Goal: Transaction & Acquisition: Download file/media

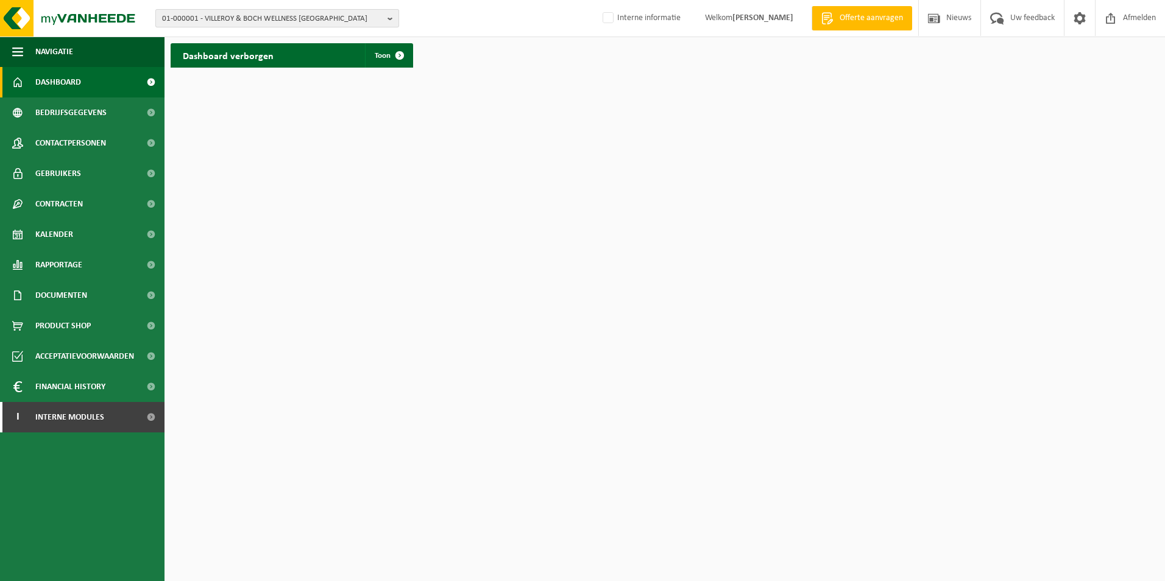
click at [392, 18] on b "button" at bounding box center [392, 18] width 11 height 17
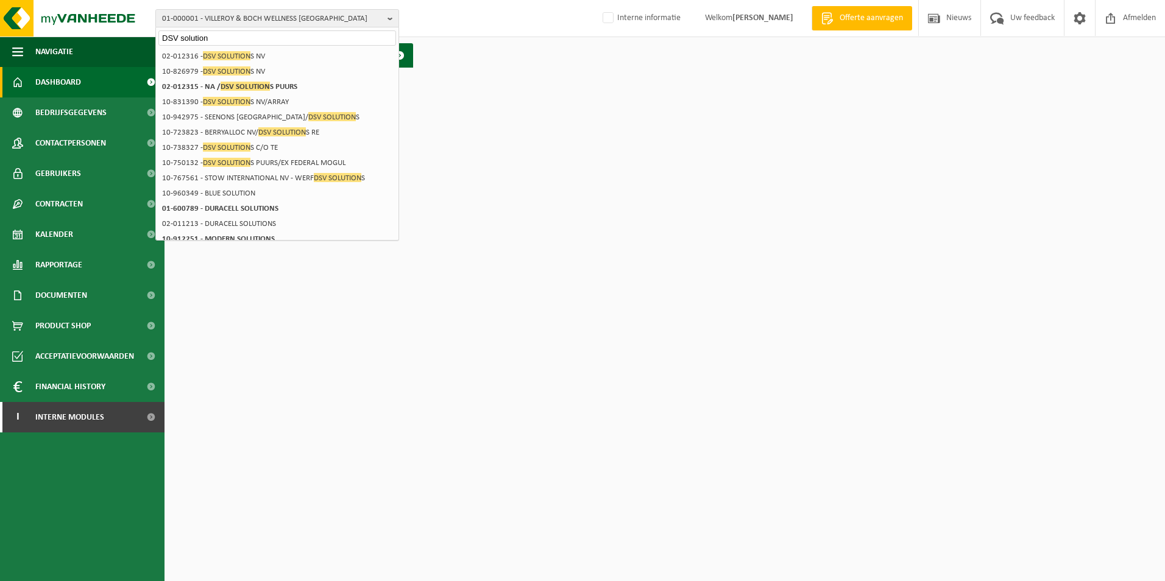
click at [210, 39] on input "DSV solution" at bounding box center [277, 37] width 238 height 15
type input "D"
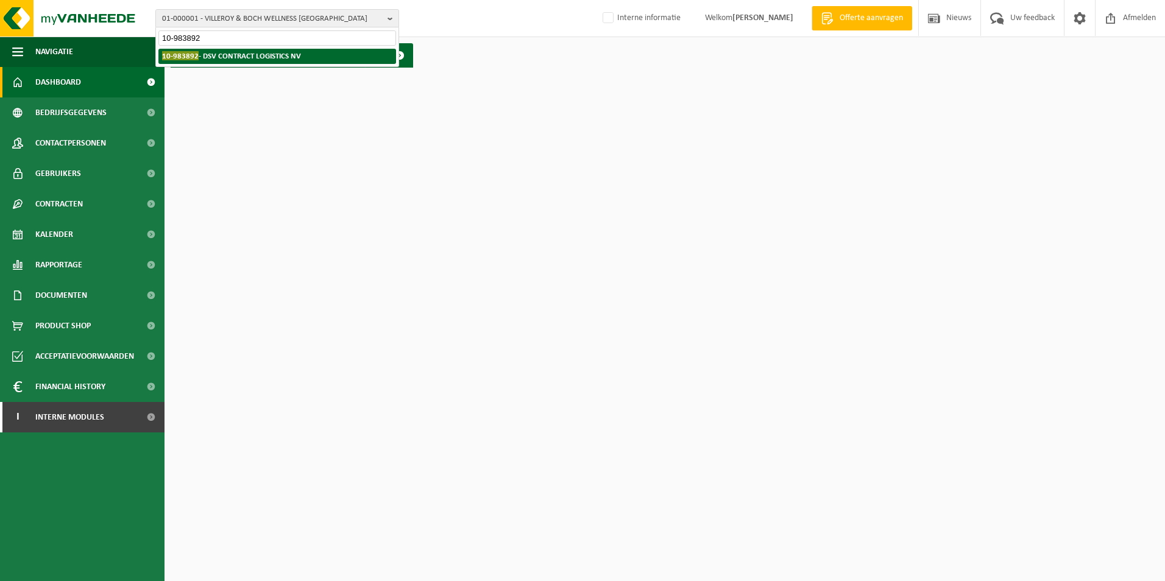
type input "10-983892"
click at [207, 55] on strong "10-983892 - DSV CONTRACT LOGISTICS NV" at bounding box center [231, 55] width 139 height 9
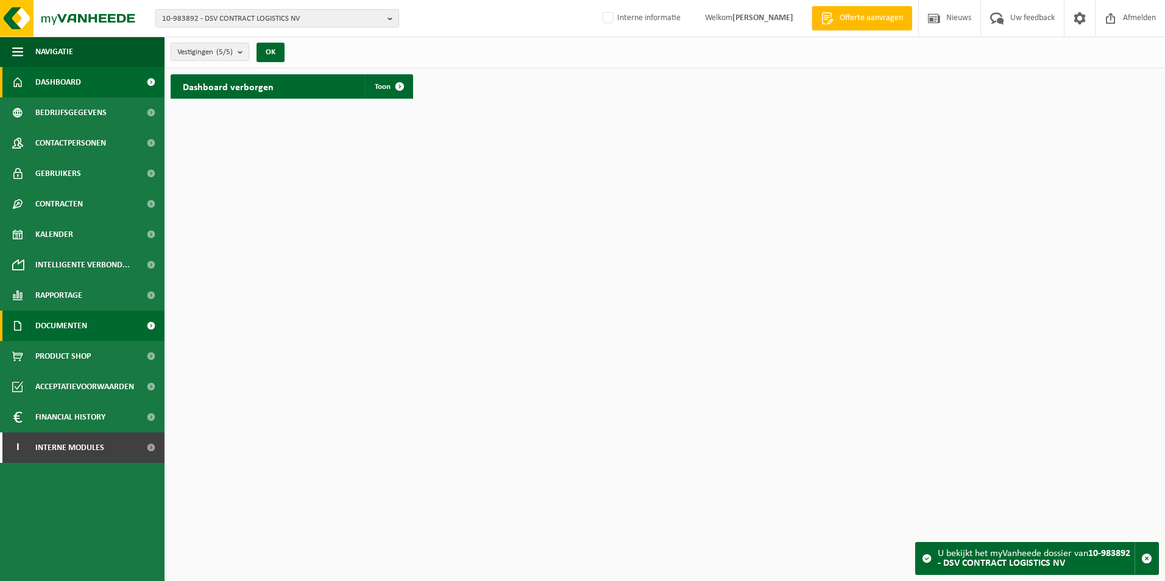
click at [65, 319] on span "Documenten" at bounding box center [61, 326] width 52 height 30
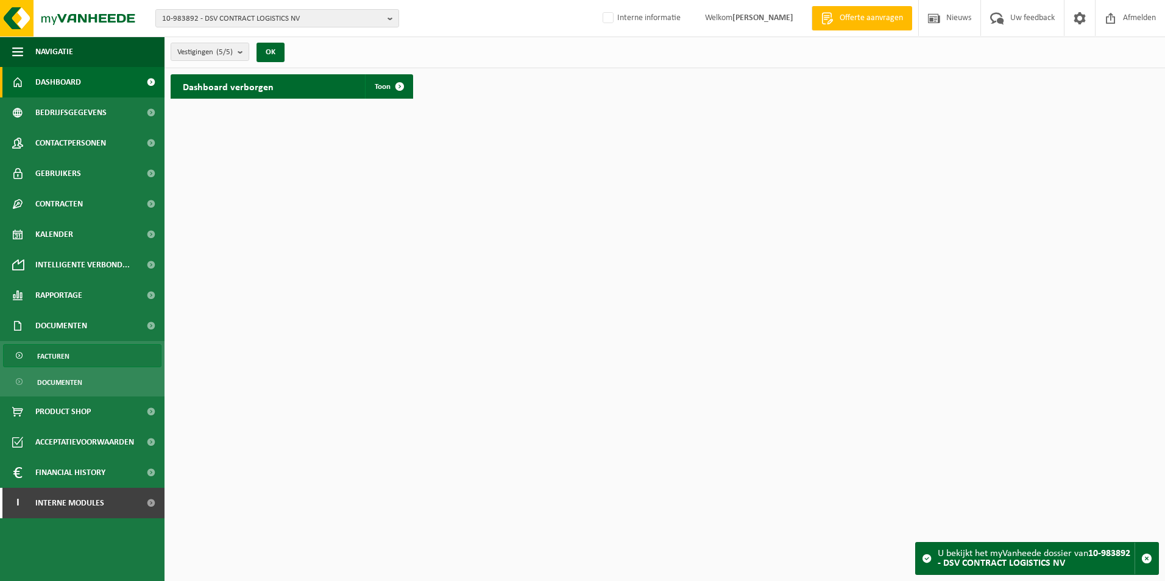
click at [63, 349] on span "Facturen" at bounding box center [53, 356] width 32 height 23
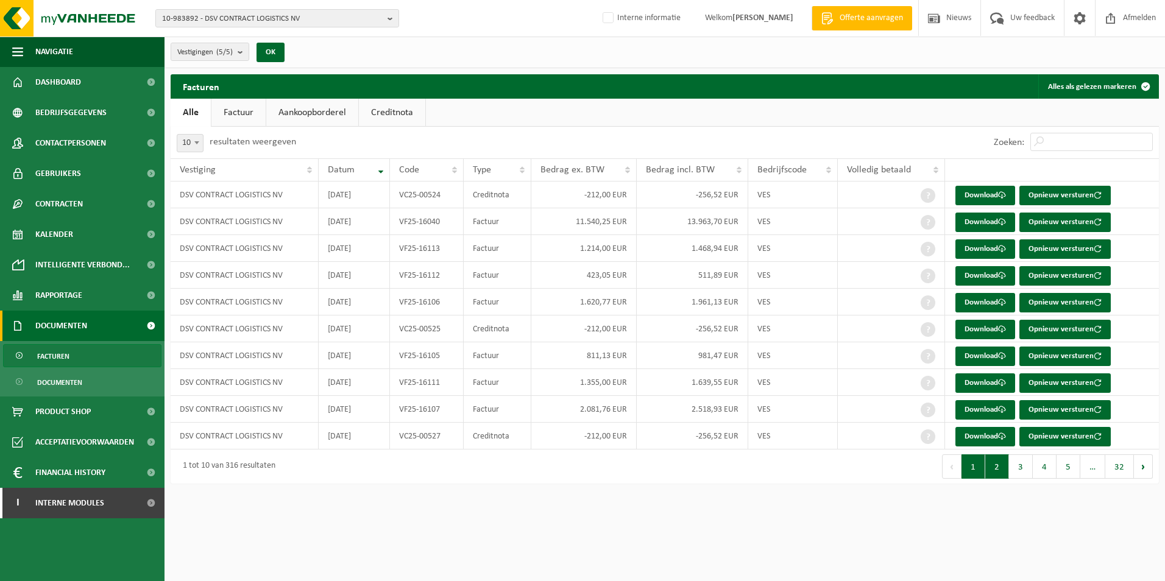
click at [1001, 468] on button "2" at bounding box center [997, 466] width 24 height 24
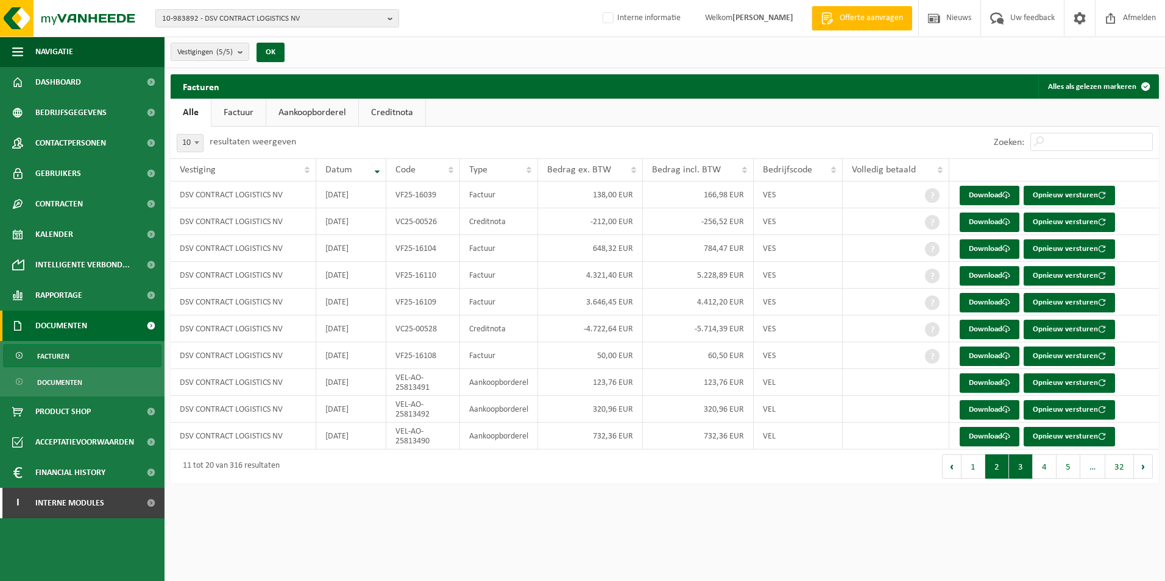
click at [1022, 465] on button "3" at bounding box center [1021, 466] width 24 height 24
click at [995, 249] on link "Download" at bounding box center [989, 248] width 60 height 19
click at [993, 304] on link "Download" at bounding box center [989, 302] width 60 height 19
click at [995, 270] on link "Download" at bounding box center [989, 275] width 60 height 19
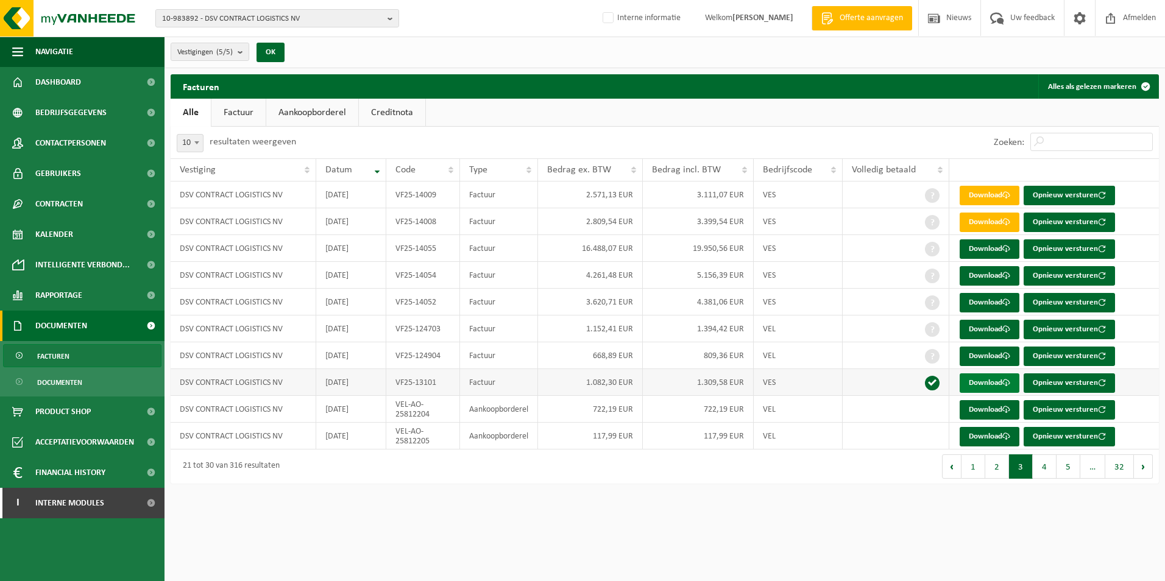
click at [981, 381] on link "Download" at bounding box center [989, 382] width 60 height 19
click at [1044, 468] on button "4" at bounding box center [1045, 466] width 24 height 24
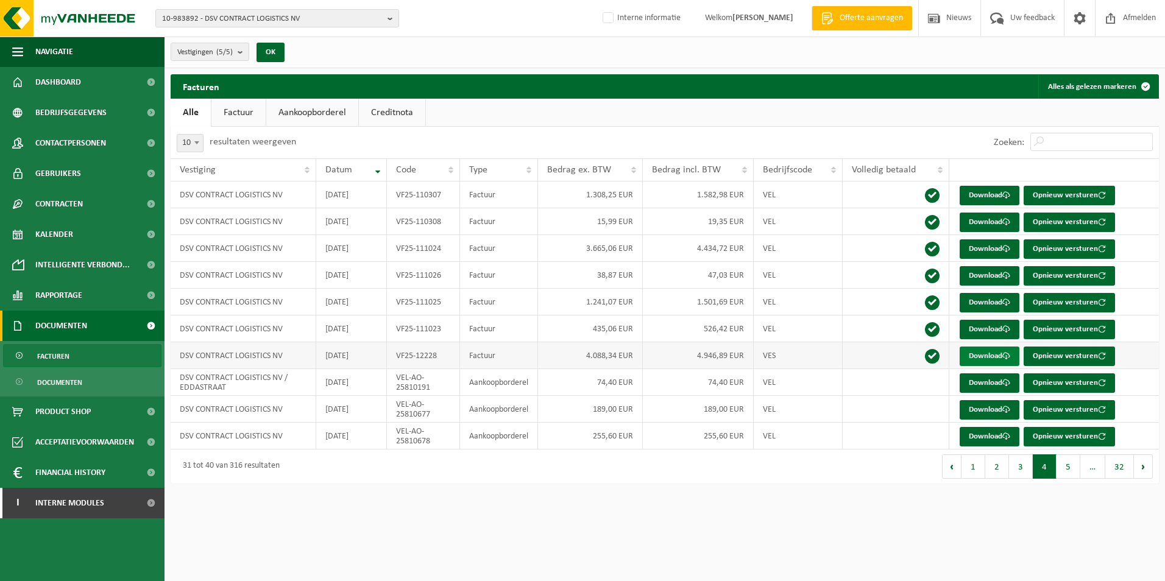
click at [978, 352] on link "Download" at bounding box center [989, 356] width 60 height 19
click at [979, 470] on button "1" at bounding box center [973, 466] width 24 height 24
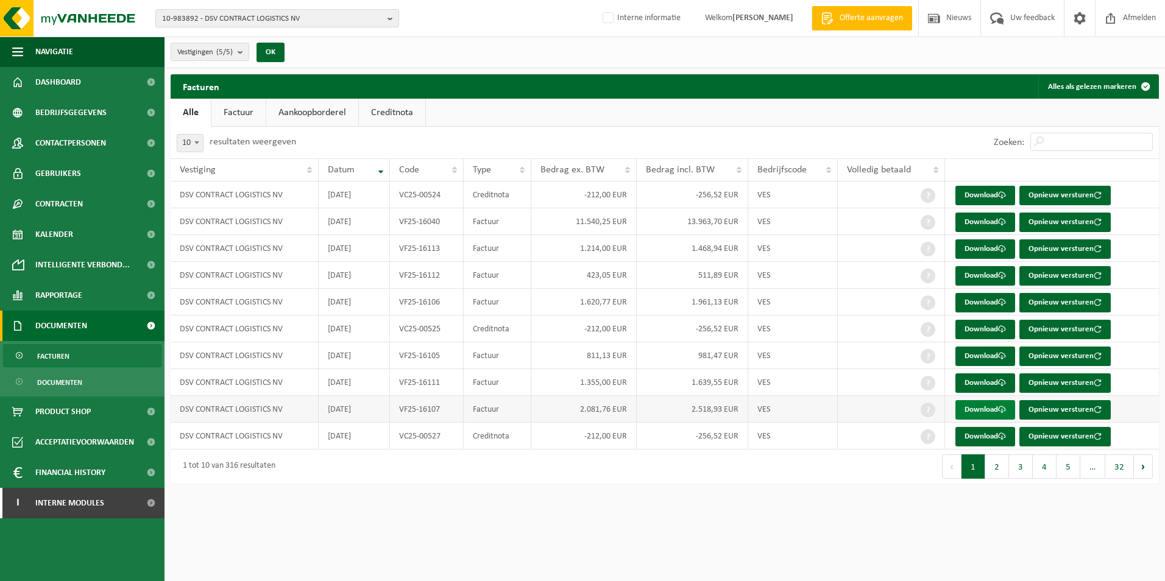
click at [992, 412] on link "Download" at bounding box center [985, 409] width 60 height 19
click at [977, 387] on link "Download" at bounding box center [985, 382] width 60 height 19
click at [978, 356] on link "Download" at bounding box center [985, 356] width 60 height 19
click at [986, 302] on link "Download" at bounding box center [985, 302] width 60 height 19
click at [969, 249] on link "Download" at bounding box center [985, 248] width 60 height 19
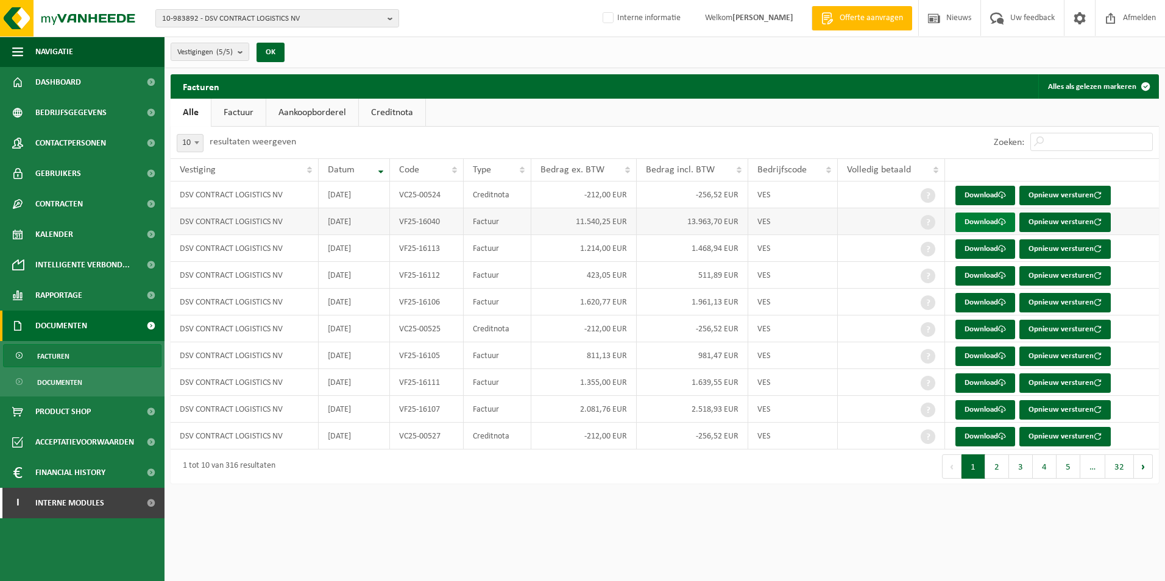
click at [977, 221] on link "Download" at bounding box center [985, 222] width 60 height 19
click at [309, 15] on span "10-983892 - DSV CONTRACT LOGISTICS NV" at bounding box center [272, 19] width 221 height 18
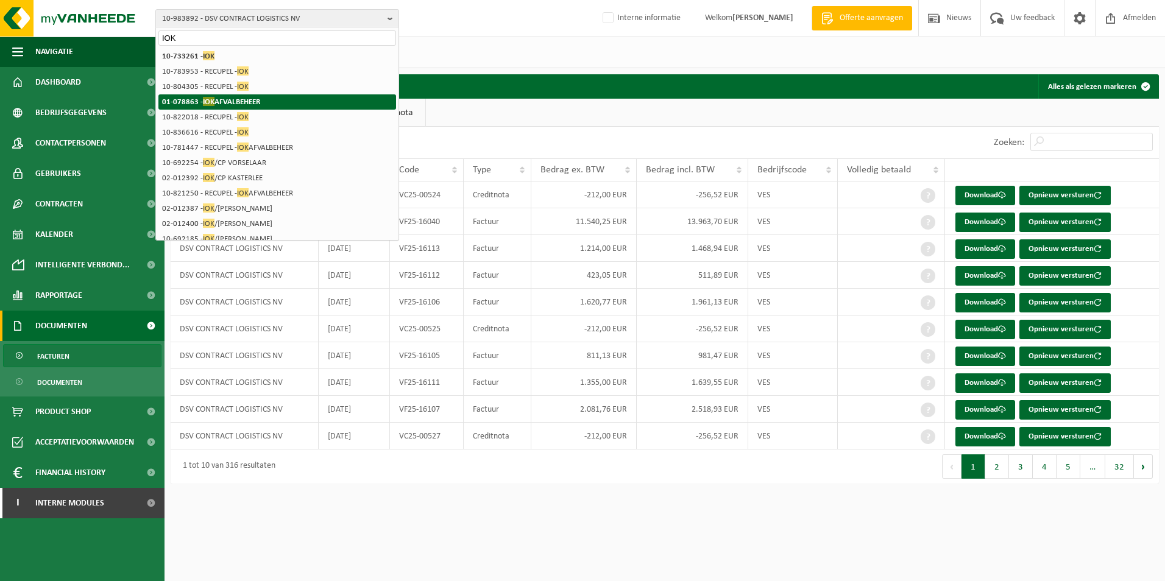
type input "IOK"
click at [176, 100] on strong "01-078863 - IOK AFVALBEHEER" at bounding box center [211, 101] width 98 height 9
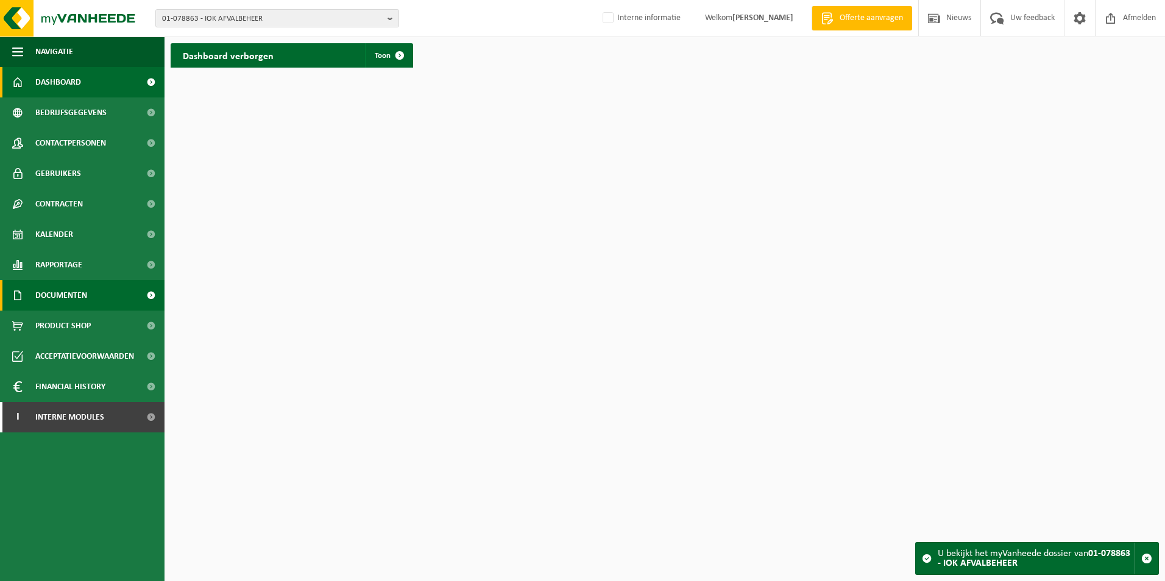
click at [66, 297] on span "Documenten" at bounding box center [61, 295] width 52 height 30
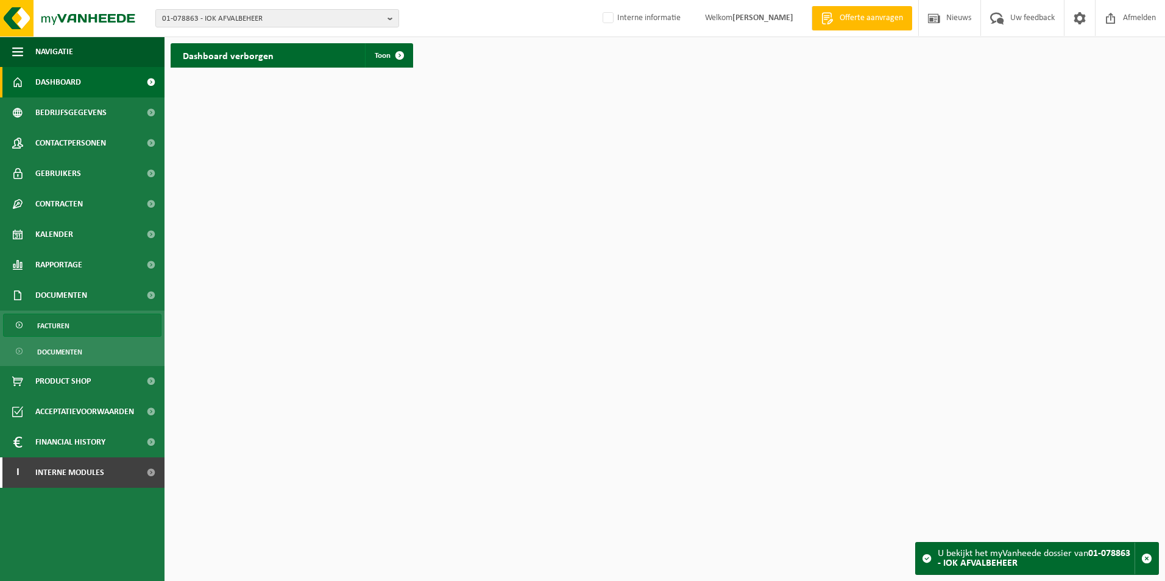
click at [63, 323] on span "Facturen" at bounding box center [53, 325] width 32 height 23
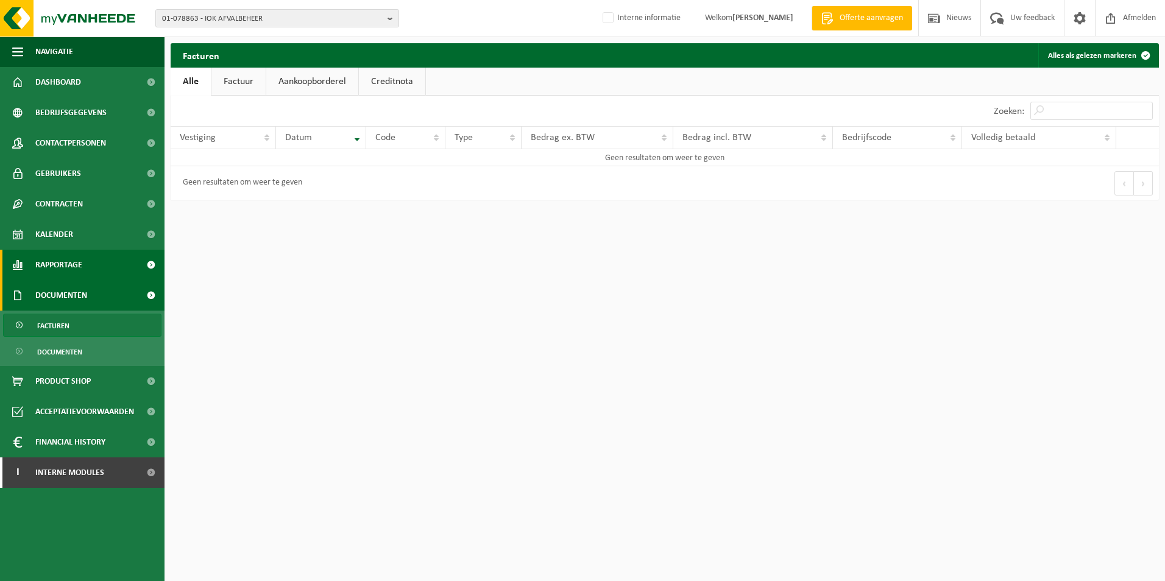
click at [68, 264] on span "Rapportage" at bounding box center [58, 265] width 47 height 30
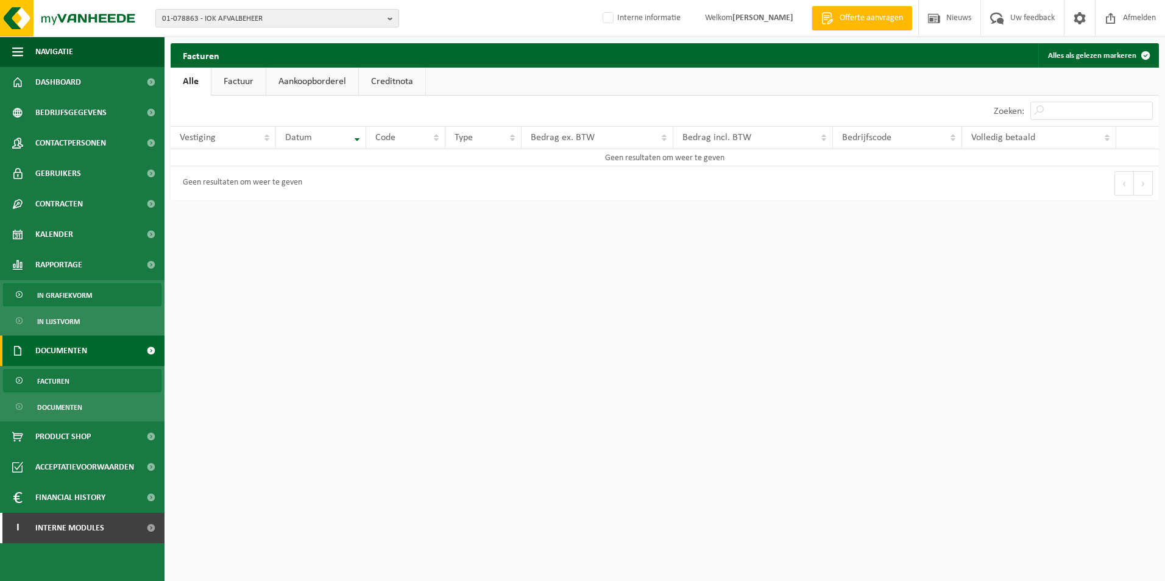
click at [68, 289] on span "In grafiekvorm" at bounding box center [64, 295] width 55 height 23
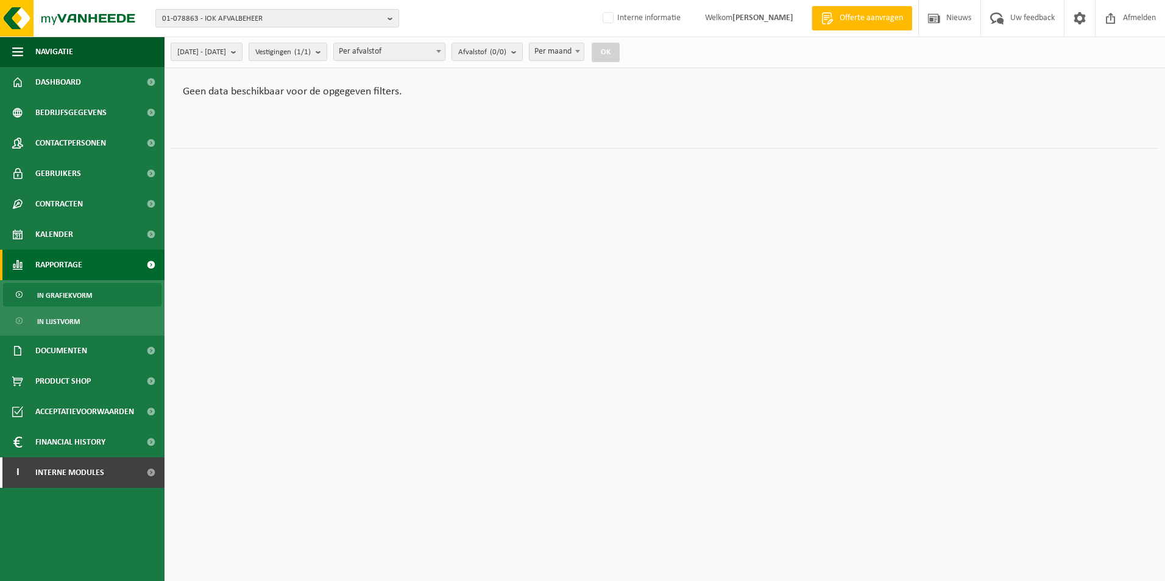
click at [387, 24] on button "01-078863 - IOK AFVALBEHEER" at bounding box center [277, 18] width 244 height 18
click at [239, 57] on strong "01-078863 - IOK AFVALBEHEER" at bounding box center [213, 56] width 102 height 8
click at [228, 31] on input "text" at bounding box center [277, 37] width 238 height 15
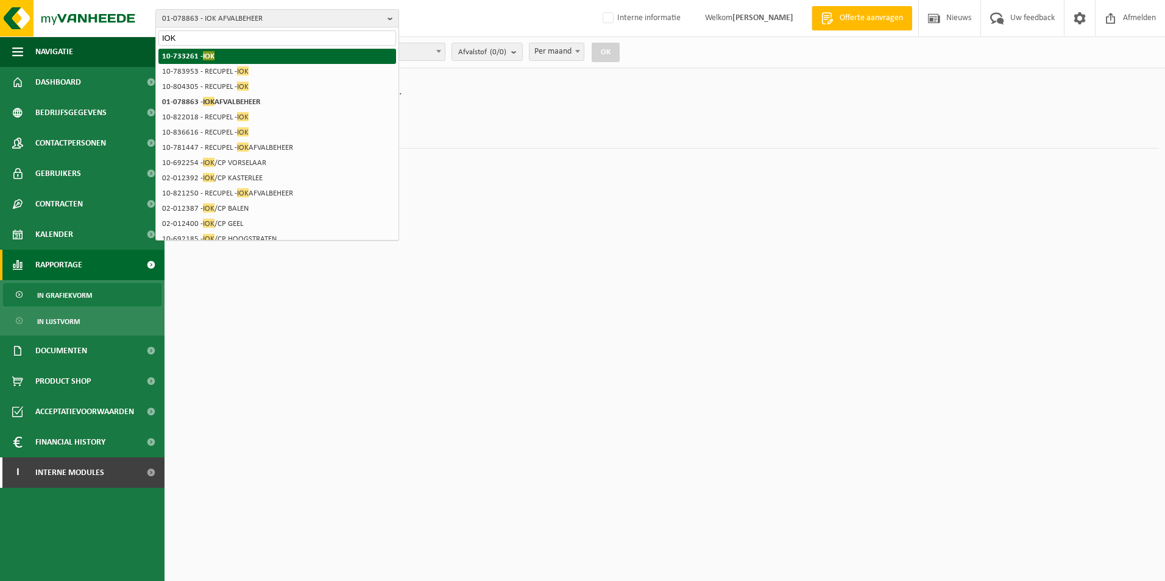
type input "IOK"
click at [193, 61] on li "10-733261 - IOK" at bounding box center [277, 56] width 238 height 15
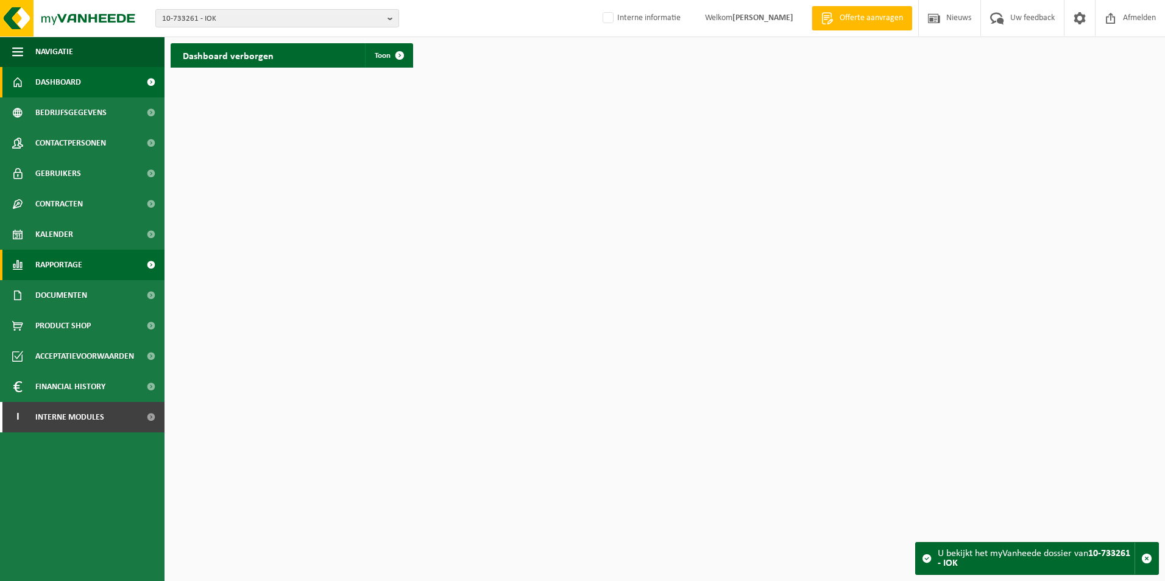
click at [52, 265] on span "Rapportage" at bounding box center [58, 265] width 47 height 30
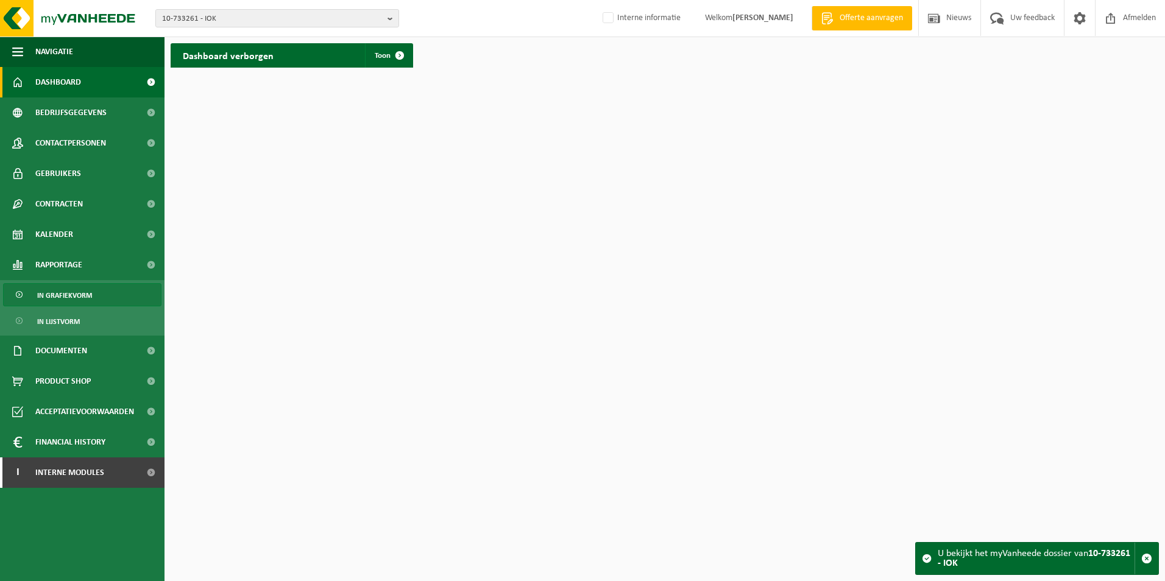
click at [58, 291] on span "In grafiekvorm" at bounding box center [64, 295] width 55 height 23
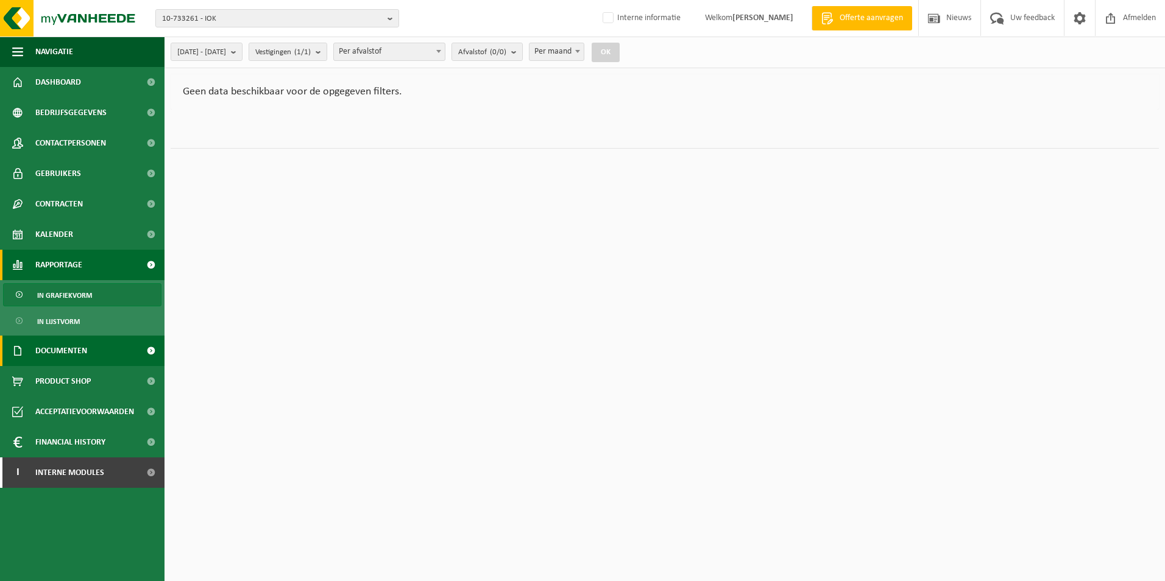
click at [62, 350] on span "Documenten" at bounding box center [61, 351] width 52 height 30
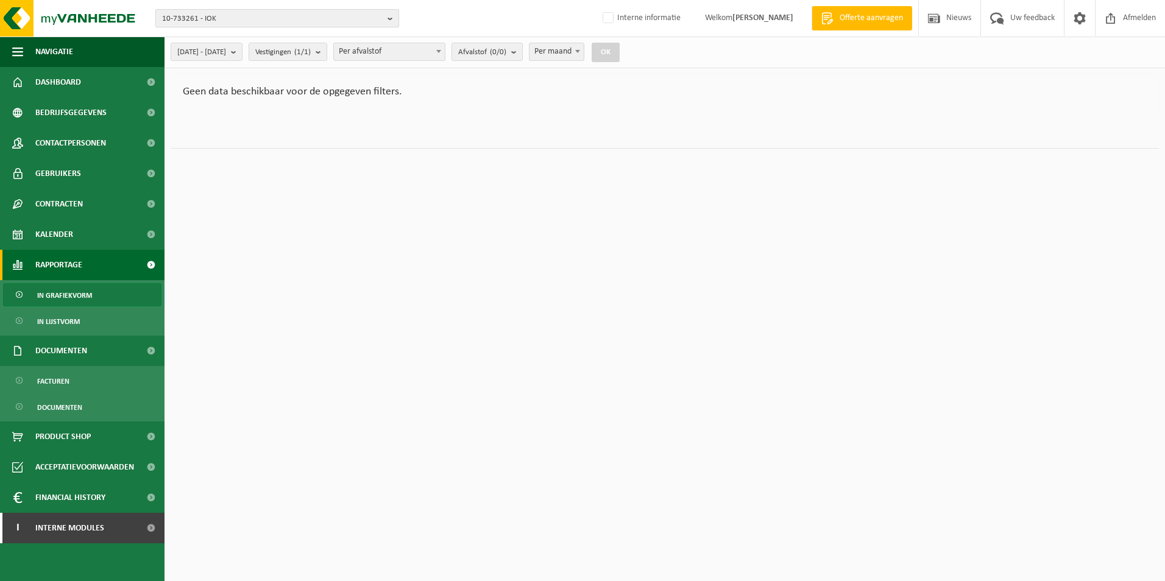
click at [387, 20] on button "10-733261 - IOK" at bounding box center [277, 18] width 244 height 18
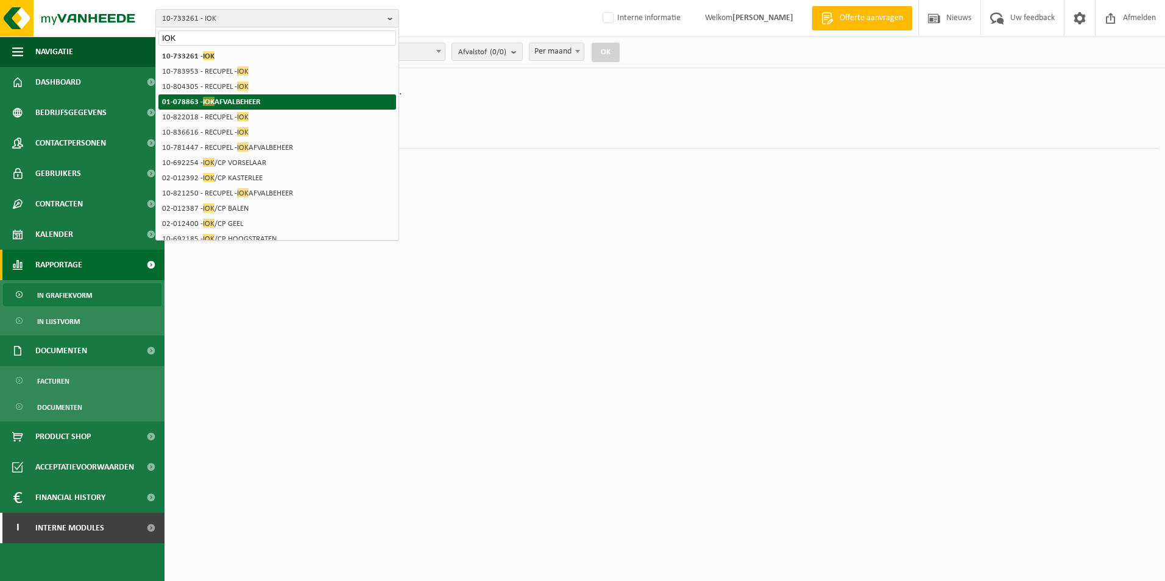
type input "IOK"
click at [221, 102] on strong "01-078863 - IOK AFVALBEHEER" at bounding box center [211, 101] width 98 height 9
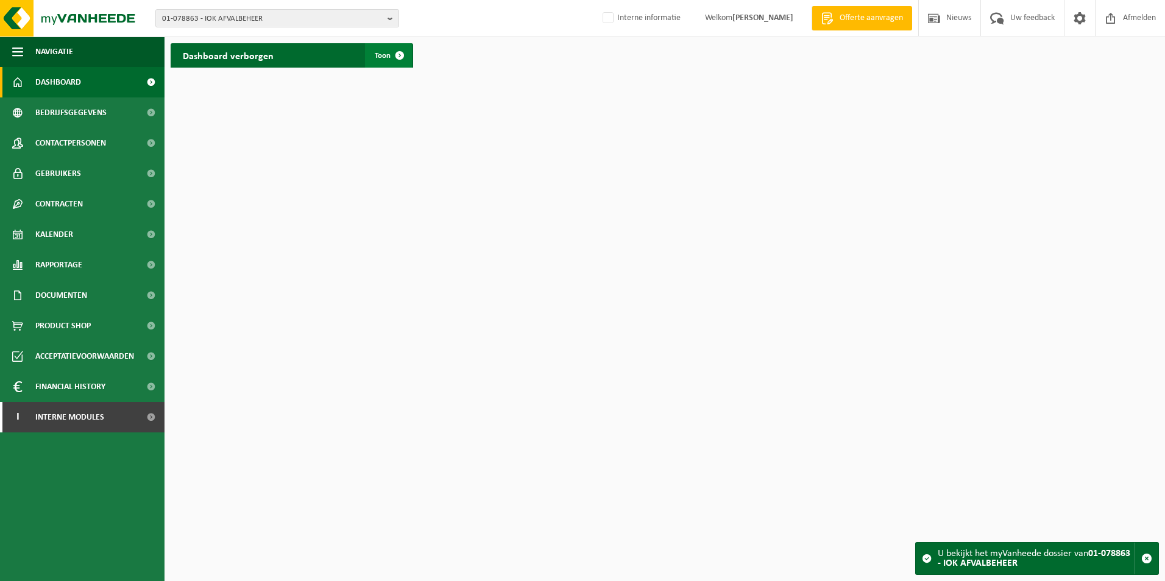
click at [397, 54] on span at bounding box center [399, 55] width 24 height 24
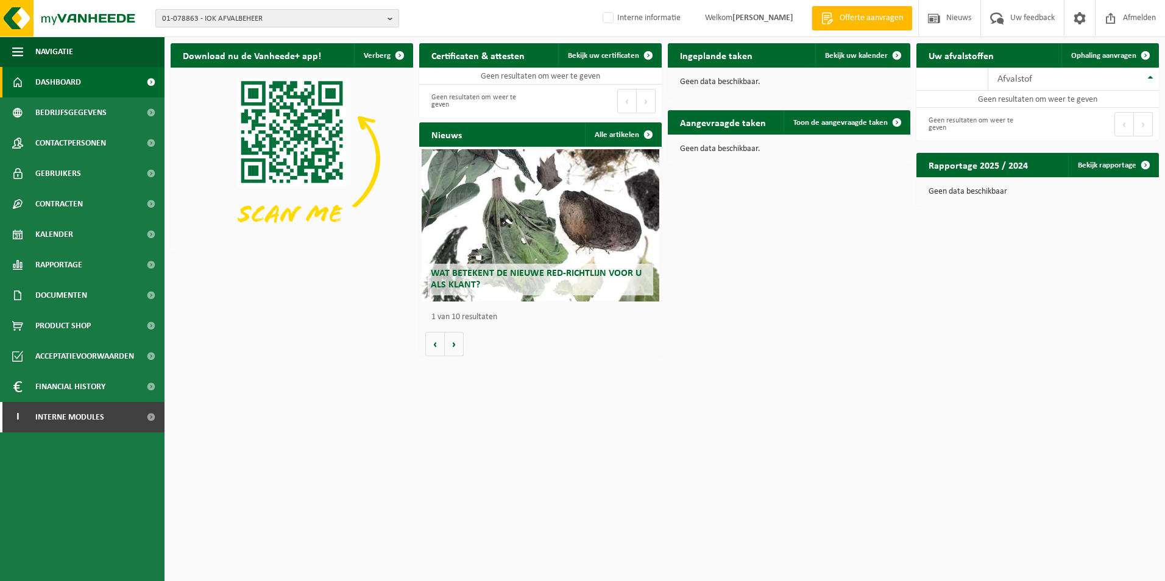
click at [390, 25] on b "button" at bounding box center [392, 18] width 11 height 17
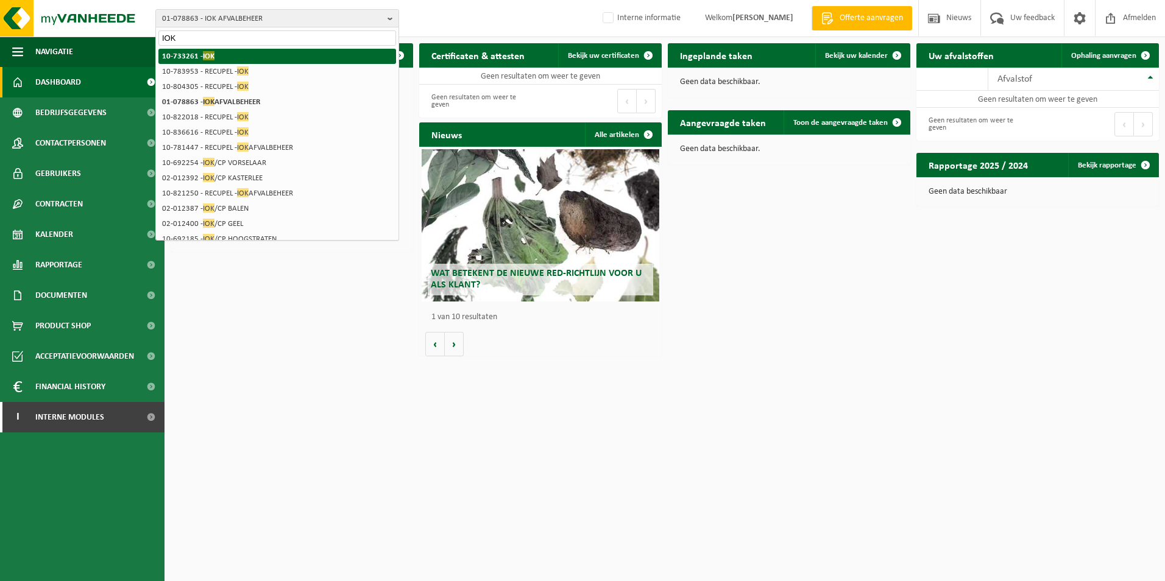
type input "IOK"
click at [218, 59] on li "10-733261 - IOK" at bounding box center [277, 56] width 238 height 15
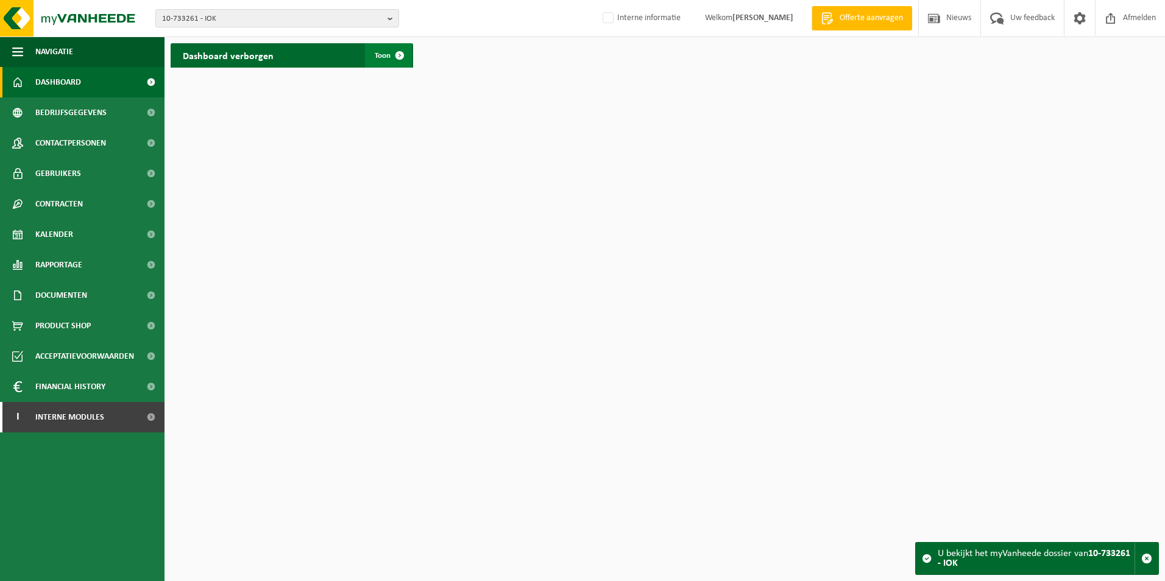
click at [397, 54] on span at bounding box center [399, 55] width 24 height 24
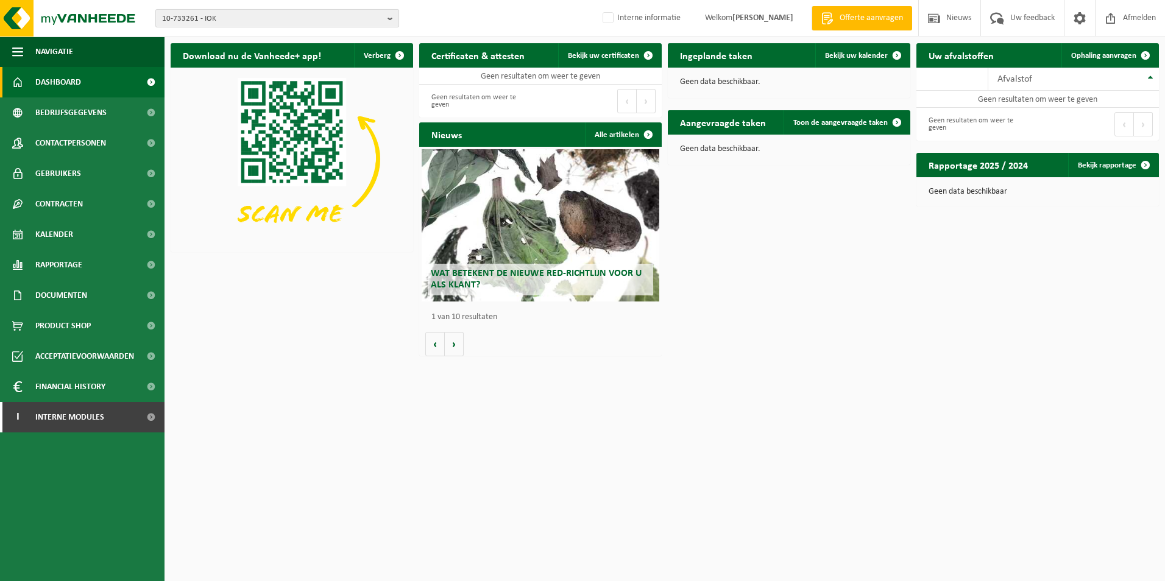
click at [391, 13] on b "button" at bounding box center [392, 18] width 11 height 17
